Goal: Information Seeking & Learning: Learn about a topic

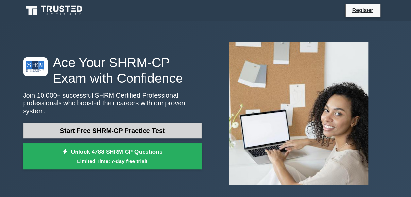
click at [111, 123] on link "Start Free SHRM-CP Practice Test" at bounding box center [112, 131] width 179 height 16
click at [92, 125] on link "Start Free SHRM-CP Practice Test" at bounding box center [112, 131] width 179 height 16
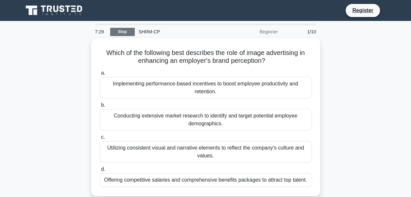
click at [120, 29] on link "Stop" at bounding box center [122, 32] width 25 height 8
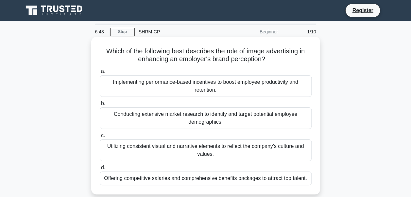
click at [217, 180] on div "Offering competitive salaries and comprehensive benefits packages to attract to…" at bounding box center [206, 178] width 212 height 14
click at [100, 170] on input "d. Offering competitive salaries and comprehensive benefits packages to attract…" at bounding box center [100, 167] width 0 height 4
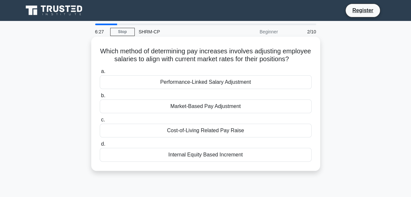
click at [200, 113] on div "Market-Based Pay Adjustment" at bounding box center [206, 106] width 212 height 14
click at [100, 98] on input "b. Market-Based Pay Adjustment" at bounding box center [100, 96] width 0 height 4
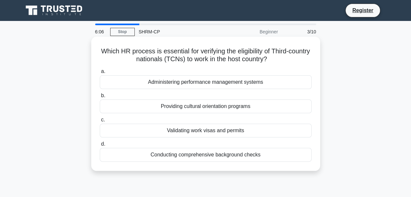
click at [210, 133] on div "Validating work visas and permits" at bounding box center [206, 131] width 212 height 14
click at [100, 122] on input "c. Validating work visas and permits" at bounding box center [100, 120] width 0 height 4
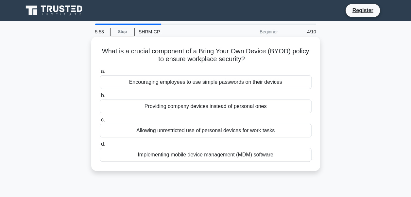
click at [199, 156] on div "Implementing mobile device management (MDM) software" at bounding box center [206, 155] width 212 height 14
click at [100, 146] on input "d. Implementing mobile device management (MDM) software" at bounding box center [100, 144] width 0 height 4
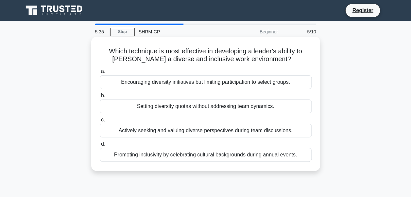
click at [170, 130] on div "Actively seeking and valuing diverse perspectives during team discussions." at bounding box center [206, 131] width 212 height 14
click at [100, 122] on input "c. Actively seeking and valuing diverse perspectives during team discussions." at bounding box center [100, 120] width 0 height 4
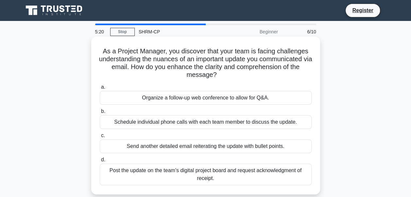
click at [191, 101] on div "Organize a follow-up web conference to allow for Q&A." at bounding box center [206, 98] width 212 height 14
click at [100, 89] on input "a. Organize a follow-up web conference to allow for Q&A." at bounding box center [100, 87] width 0 height 4
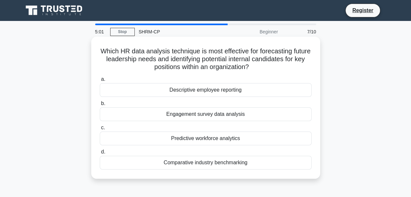
click at [194, 140] on div "Predictive workforce analytics" at bounding box center [206, 138] width 212 height 14
click at [100, 130] on input "c. Predictive workforce analytics" at bounding box center [100, 128] width 0 height 4
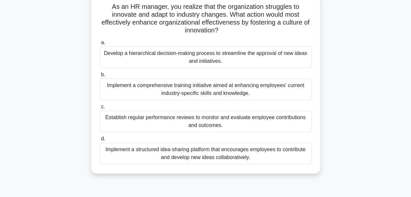
scroll to position [52, 0]
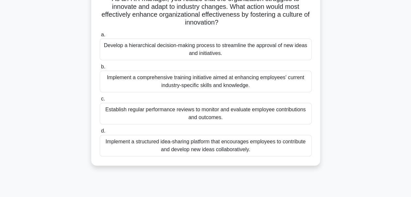
click at [172, 148] on div "Implement a structured idea-sharing platform that encourages employees to contr…" at bounding box center [206, 146] width 212 height 22
click at [100, 133] on input "d. Implement a structured idea-sharing platform that encourages employees to co…" at bounding box center [100, 131] width 0 height 4
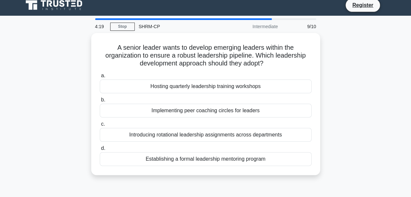
scroll to position [0, 0]
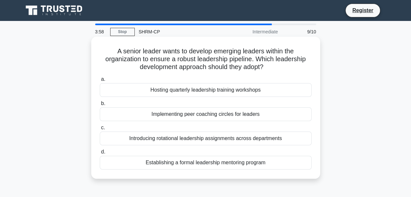
click at [184, 138] on div "Introducing rotational leadership assignments across departments" at bounding box center [206, 138] width 212 height 14
click at [100, 130] on input "c. Introducing rotational leadership assignments across departments" at bounding box center [100, 128] width 0 height 4
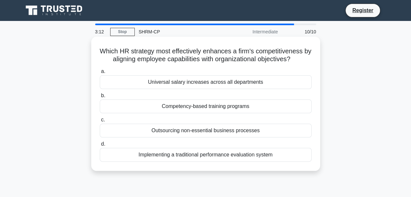
click at [187, 109] on div "Competency-based training programs" at bounding box center [206, 106] width 212 height 14
click at [100, 98] on input "b. Competency-based training programs" at bounding box center [100, 96] width 0 height 4
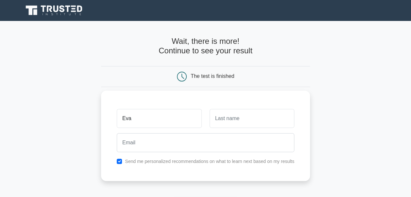
type input "Eva"
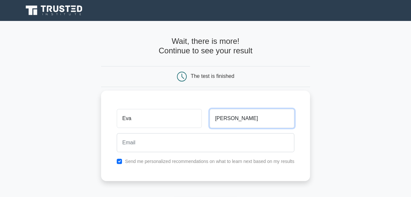
type input "[PERSON_NAME]"
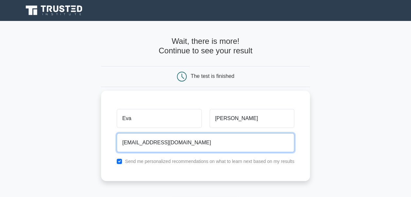
type input "[EMAIL_ADDRESS][DOMAIN_NAME]"
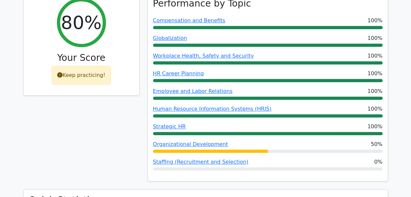
scroll to position [278, 0]
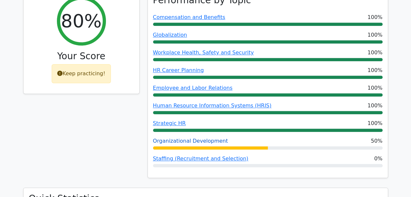
click at [184, 138] on link "Organizational Development" at bounding box center [190, 141] width 75 height 6
